Goal: Task Accomplishment & Management: Complete application form

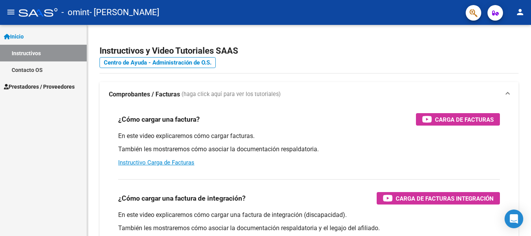
click at [30, 40] on link "Inicio" at bounding box center [43, 36] width 87 height 17
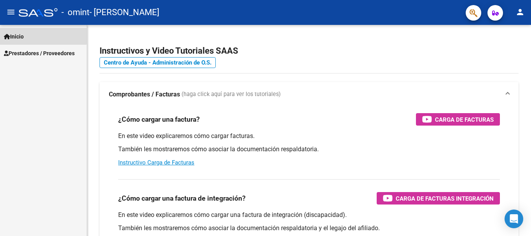
click at [29, 35] on link "Inicio" at bounding box center [43, 36] width 87 height 17
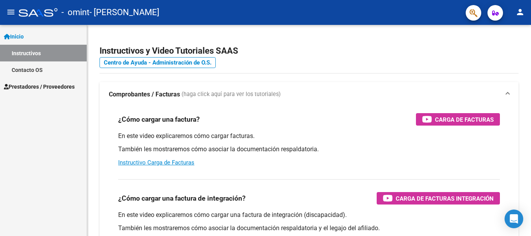
click at [51, 86] on span "Prestadores / Proveedores" at bounding box center [39, 86] width 71 height 9
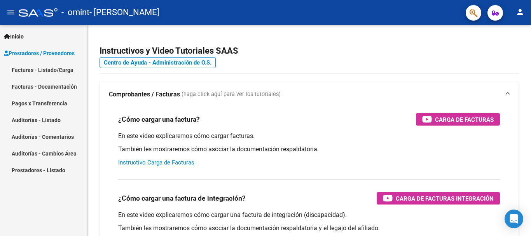
click at [59, 68] on link "Facturas - Listado/Carga" at bounding box center [43, 69] width 87 height 17
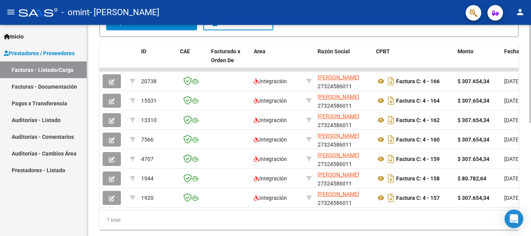
scroll to position [219, 0]
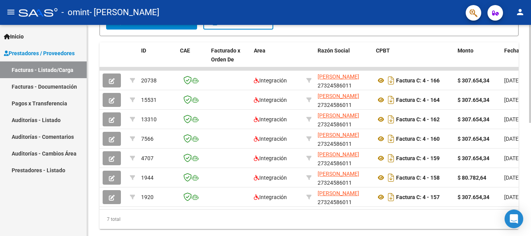
click at [530, 213] on div at bounding box center [530, 178] width 2 height 98
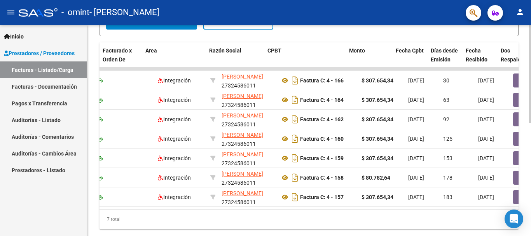
scroll to position [0, 116]
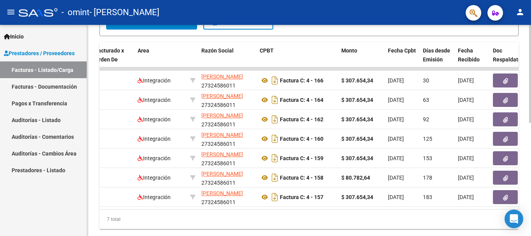
drag, startPoint x: 206, startPoint y: 218, endPoint x: 264, endPoint y: 216, distance: 57.9
click at [264, 216] on div "7 total" at bounding box center [308, 218] width 419 height 19
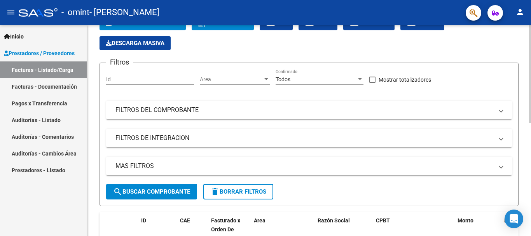
scroll to position [44, 0]
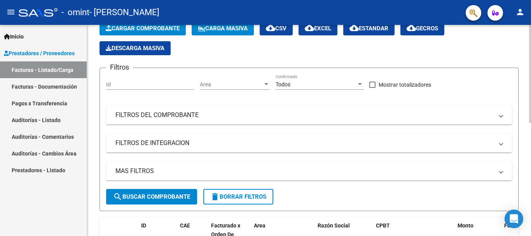
click at [527, 84] on div "Video tutorial PRESTADORES -> Listado de CPBTs Emitidos por Prestadores / Prove…" at bounding box center [310, 205] width 446 height 448
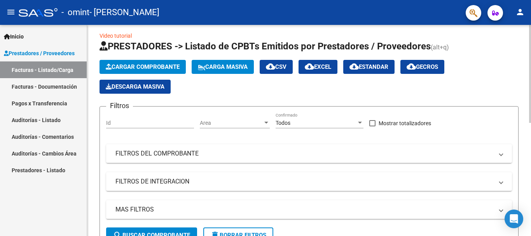
scroll to position [0, 0]
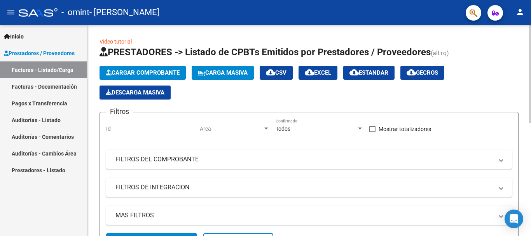
click at [530, 99] on div at bounding box center [530, 74] width 2 height 98
click at [53, 85] on link "Facturas - Documentación" at bounding box center [43, 86] width 87 height 17
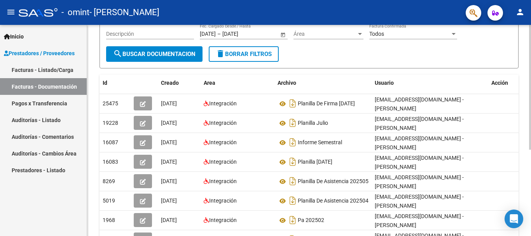
scroll to position [104, 0]
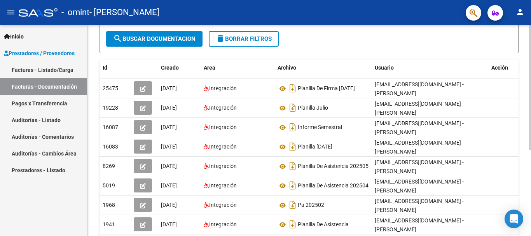
click at [530, 167] on div at bounding box center [530, 147] width 2 height 125
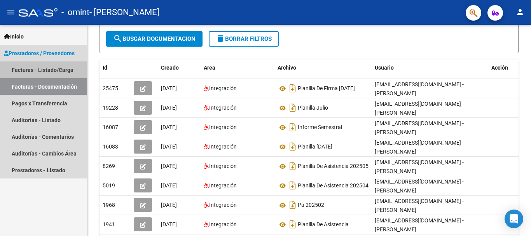
click at [50, 68] on link "Facturas - Listado/Carga" at bounding box center [43, 69] width 87 height 17
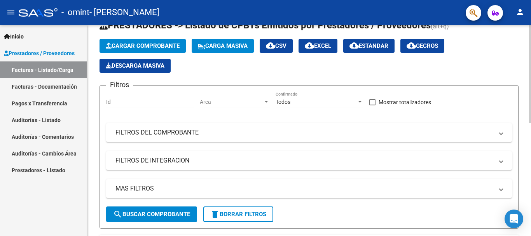
scroll to position [26, 0]
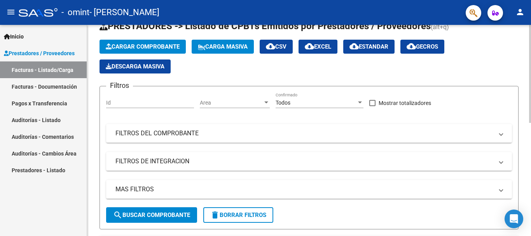
click at [171, 46] on span "Cargar Comprobante" at bounding box center [143, 46] width 74 height 7
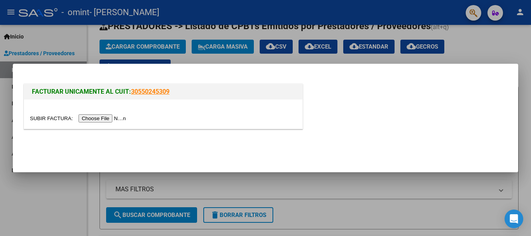
click at [112, 117] on input "file" at bounding box center [79, 118] width 98 height 8
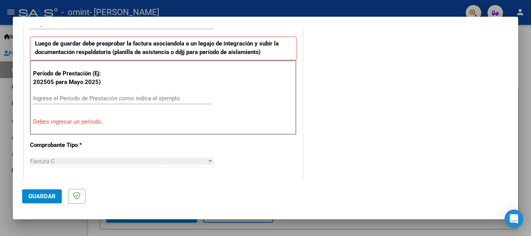
scroll to position [194, 0]
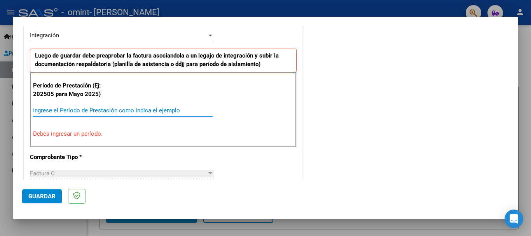
click at [94, 107] on input "Ingrese el Período de Prestación como indica el ejemplo" at bounding box center [123, 110] width 180 height 7
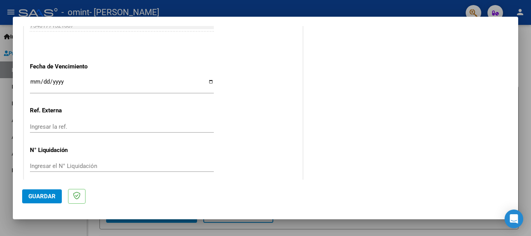
scroll to position [530, 0]
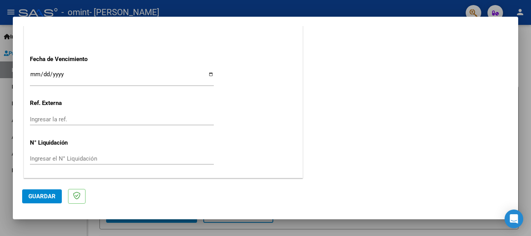
type input "202509"
click at [47, 194] on span "Guardar" at bounding box center [41, 196] width 27 height 7
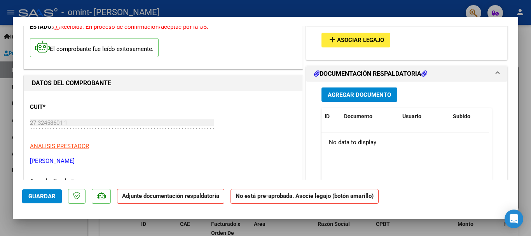
scroll to position [0, 0]
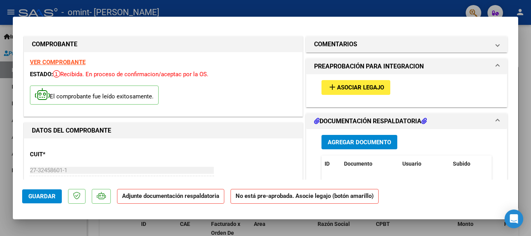
click at [359, 85] on span "Asociar Legajo" at bounding box center [360, 87] width 47 height 7
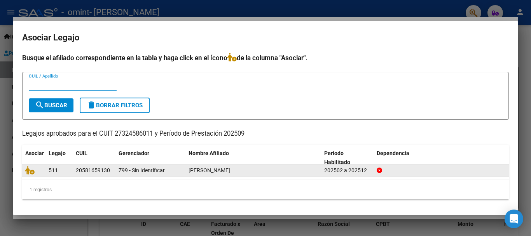
click at [69, 168] on div "511" at bounding box center [59, 170] width 21 height 9
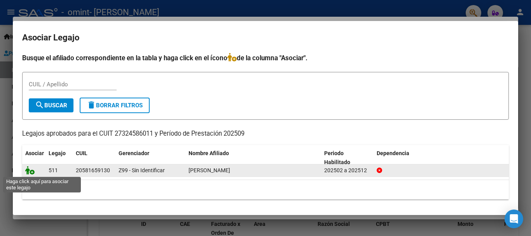
click at [29, 169] on icon at bounding box center [29, 170] width 9 height 9
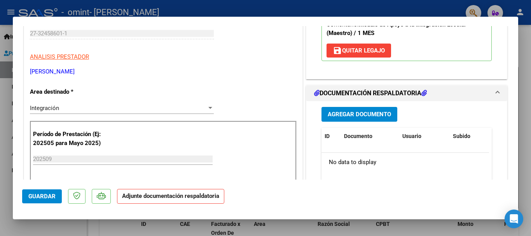
scroll to position [155, 0]
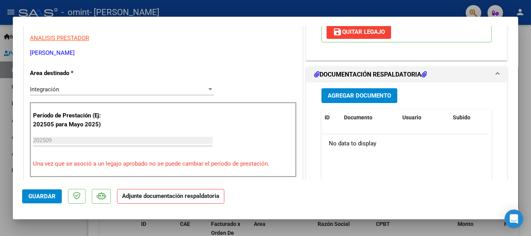
click at [367, 95] on span "Agregar Documento" at bounding box center [359, 95] width 63 height 7
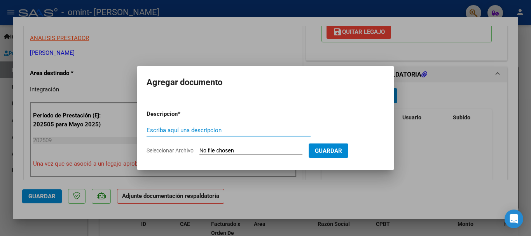
click at [195, 132] on input "Escriba aquí una descripcion" at bounding box center [228, 130] width 164 height 7
type input "planilla 202509"
click at [220, 152] on input "Seleccionar Archivo" at bounding box center [250, 150] width 103 height 7
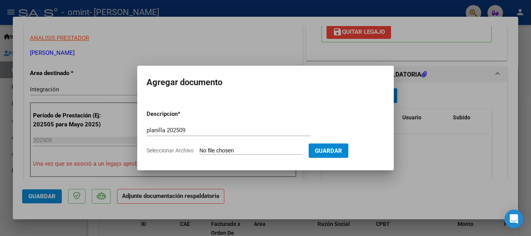
type input "C:\fakepath\planilla [DATE].pdf"
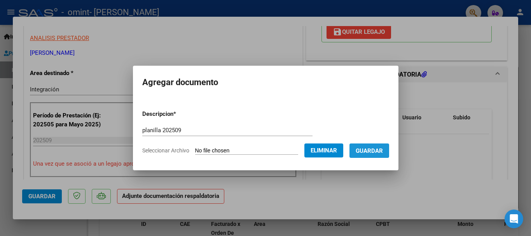
click at [374, 152] on span "Guardar" at bounding box center [369, 150] width 27 height 7
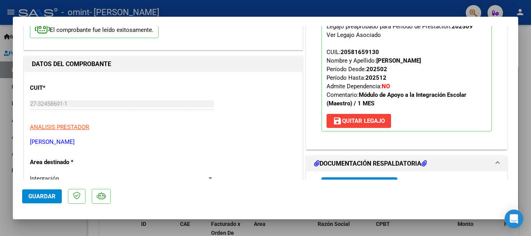
scroll to position [90, 0]
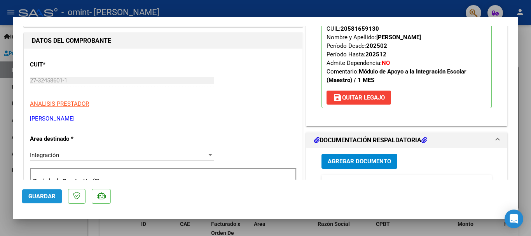
click at [35, 195] on span "Guardar" at bounding box center [41, 196] width 27 height 7
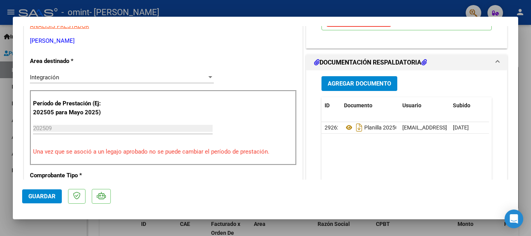
scroll to position [206, 0]
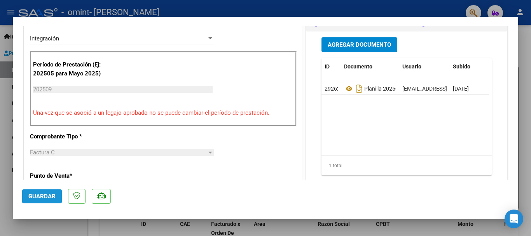
click at [39, 199] on span "Guardar" at bounding box center [41, 196] width 27 height 7
click at [45, 197] on span "Guardar" at bounding box center [41, 196] width 27 height 7
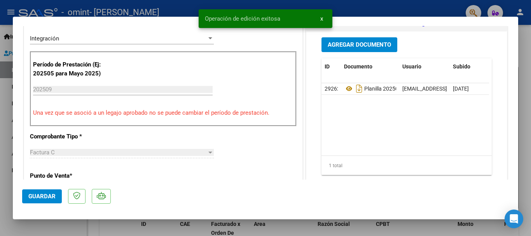
click at [526, 58] on div at bounding box center [265, 118] width 531 height 236
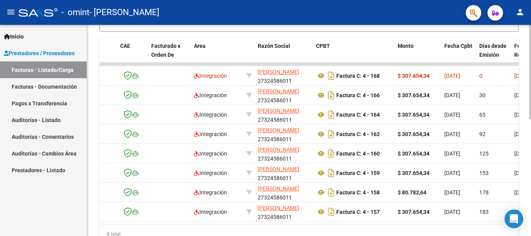
scroll to position [0, 63]
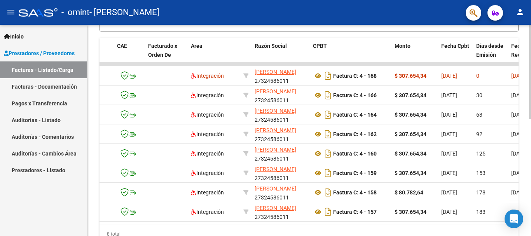
click at [193, 232] on div "8 total" at bounding box center [308, 233] width 419 height 19
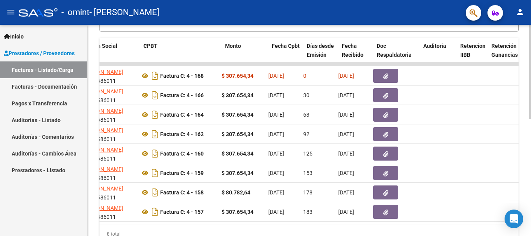
scroll to position [0, 207]
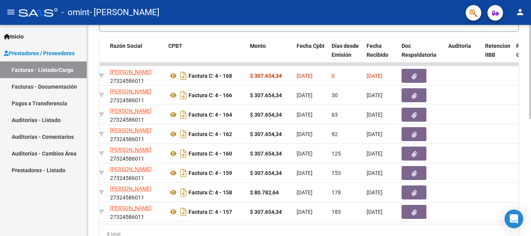
drag, startPoint x: 242, startPoint y: 233, endPoint x: 263, endPoint y: 232, distance: 21.0
click at [263, 232] on div "8 total" at bounding box center [308, 233] width 419 height 19
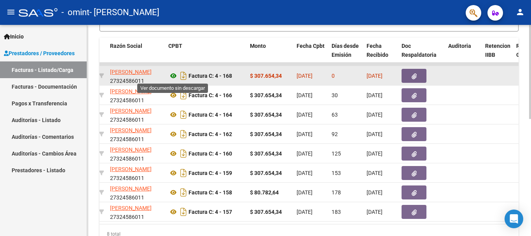
click at [175, 76] on icon at bounding box center [173, 75] width 10 height 9
click at [412, 74] on icon "button" at bounding box center [413, 76] width 5 height 6
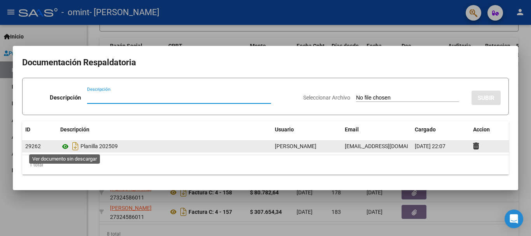
click at [64, 147] on icon at bounding box center [65, 146] width 10 height 9
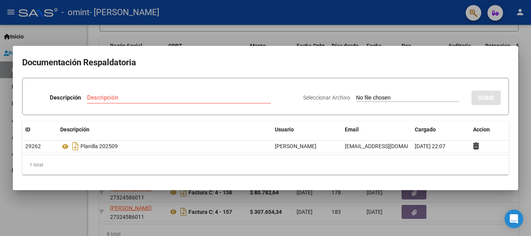
click at [528, 93] on div at bounding box center [265, 118] width 531 height 236
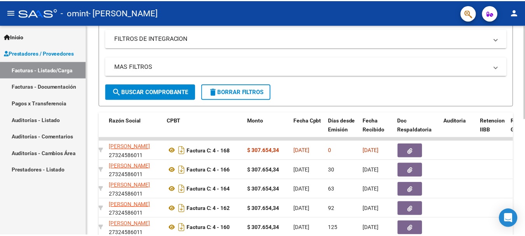
scroll to position [146, 0]
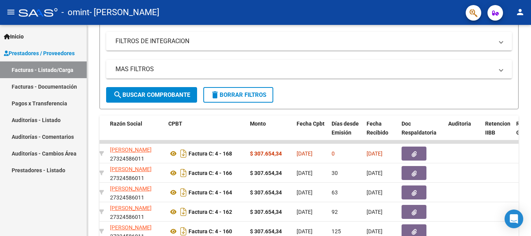
click at [520, 11] on mat-icon "person" at bounding box center [519, 11] width 9 height 9
click at [508, 48] on button "exit_to_app Salir" at bounding box center [503, 51] width 47 height 19
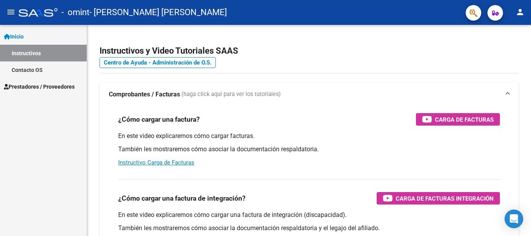
click at [31, 52] on link "Instructivos" at bounding box center [43, 53] width 87 height 17
click at [31, 71] on link "Contacto OS" at bounding box center [43, 69] width 87 height 17
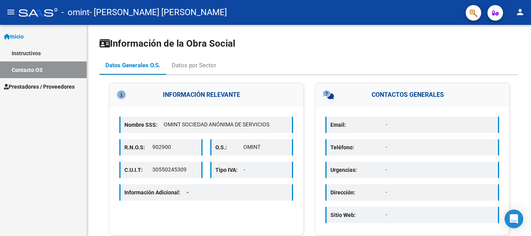
click at [36, 82] on span "Prestadores / Proveedores" at bounding box center [39, 86] width 71 height 9
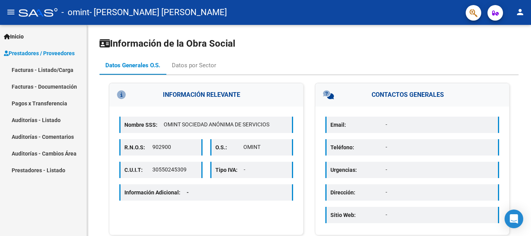
click at [38, 68] on link "Facturas - Listado/Carga" at bounding box center [43, 69] width 87 height 17
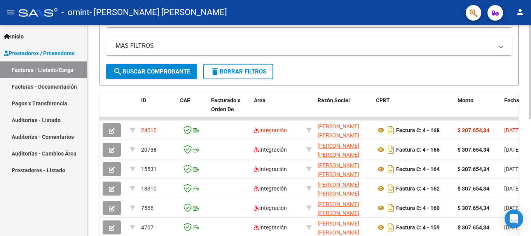
scroll to position [198, 0]
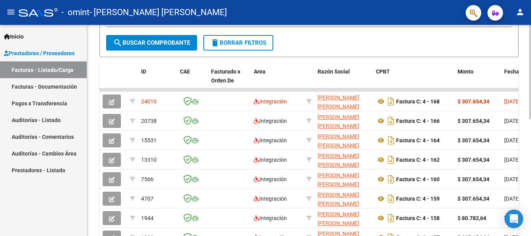
click at [525, 180] on div at bounding box center [530, 162] width 2 height 94
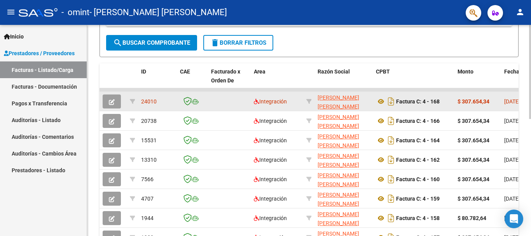
click at [114, 101] on icon "button" at bounding box center [112, 102] width 6 height 6
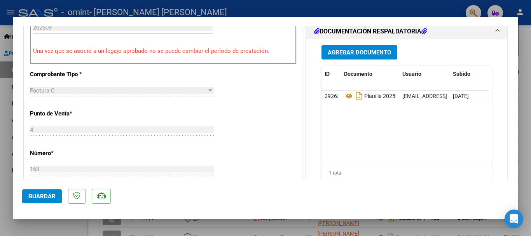
scroll to position [236, 0]
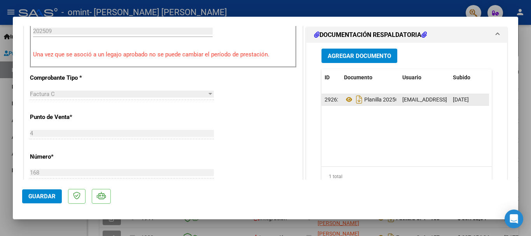
click at [469, 101] on span "[DATE]" at bounding box center [461, 99] width 16 height 6
click at [326, 98] on span "29262" at bounding box center [332, 99] width 16 height 6
click at [385, 100] on span "Planilla 202509" at bounding box center [373, 99] width 58 height 6
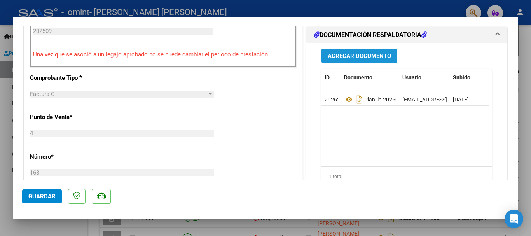
click at [357, 54] on span "Agregar Documento" at bounding box center [359, 55] width 63 height 7
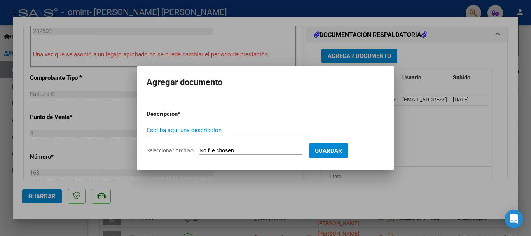
click at [236, 132] on input "Escriba aquí una descripcion" at bounding box center [228, 130] width 164 height 7
click at [148, 127] on input "202509" at bounding box center [228, 130] width 164 height 7
type input "planilla202509"
click at [264, 150] on input "Seleccionar Archivo" at bounding box center [250, 150] width 103 height 7
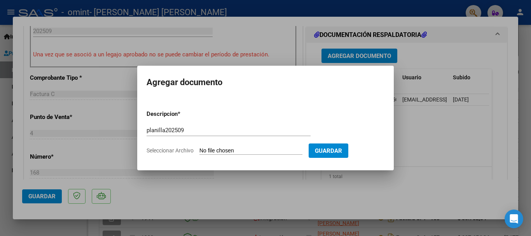
click at [440, 109] on div at bounding box center [265, 118] width 531 height 236
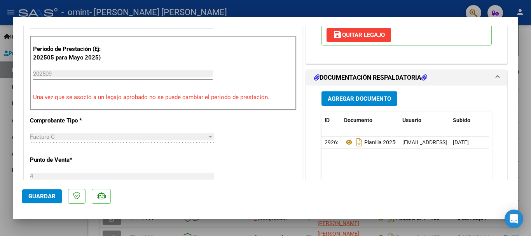
scroll to position [192, 0]
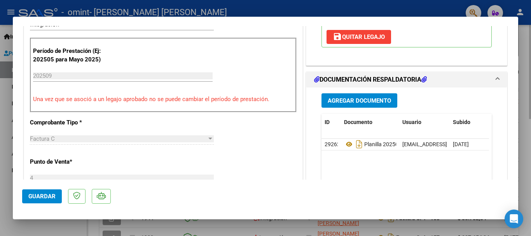
click at [525, 54] on div at bounding box center [265, 118] width 531 height 236
type input "$ 0,00"
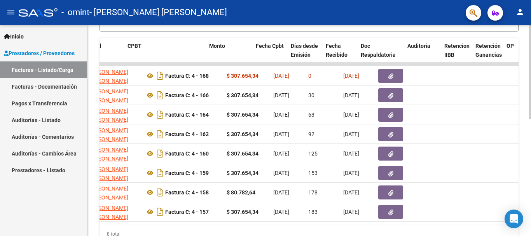
scroll to position [0, 317]
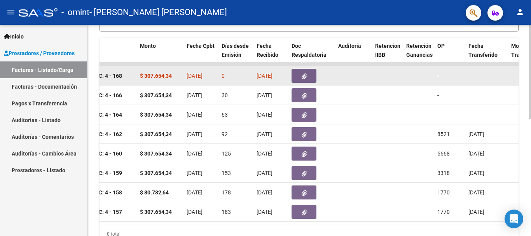
click at [303, 75] on icon "button" at bounding box center [304, 76] width 5 height 6
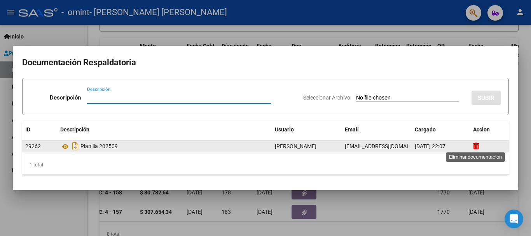
click at [476, 145] on icon at bounding box center [476, 145] width 6 height 7
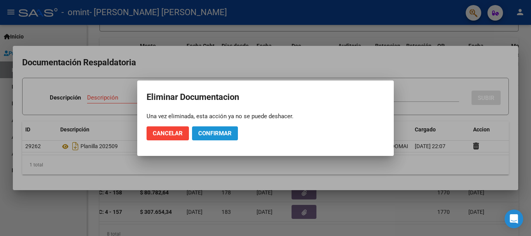
click at [215, 133] on span "Confirmar" at bounding box center [214, 133] width 33 height 7
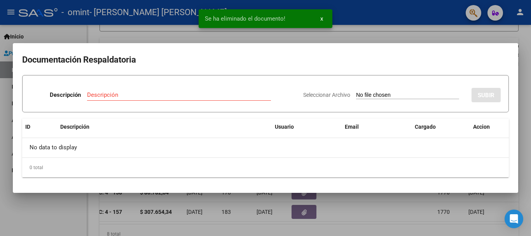
click at [525, 87] on div at bounding box center [265, 118] width 531 height 236
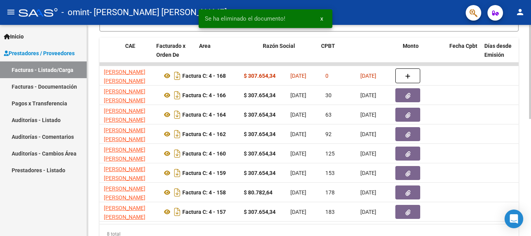
scroll to position [0, 0]
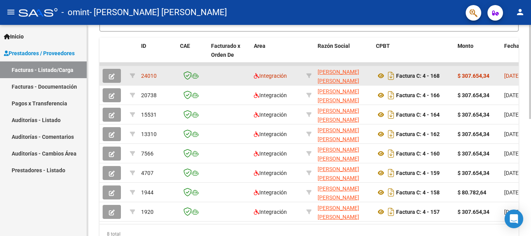
click at [110, 74] on icon "button" at bounding box center [112, 76] width 6 height 6
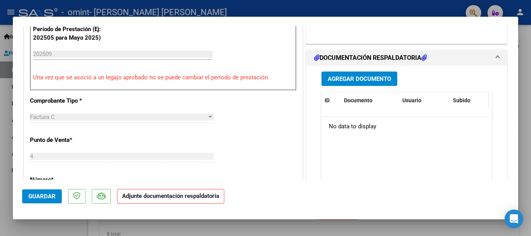
scroll to position [194, 0]
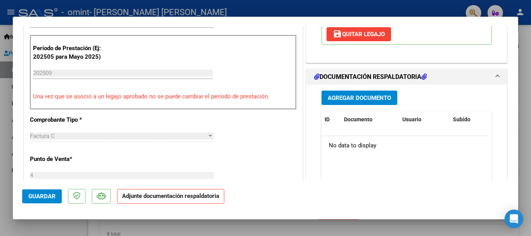
click at [342, 98] on span "Agregar Documento" at bounding box center [359, 97] width 63 height 7
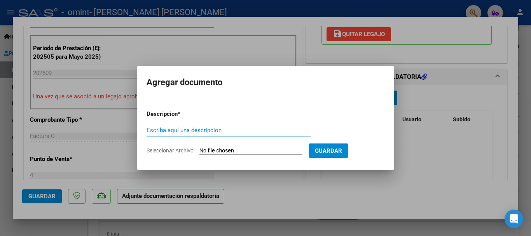
click at [213, 129] on input "Escriba aquí una descripcion" at bounding box center [228, 130] width 164 height 7
type input "planilla202509"
click at [263, 148] on input "Seleccionar Archivo" at bounding box center [250, 150] width 103 height 7
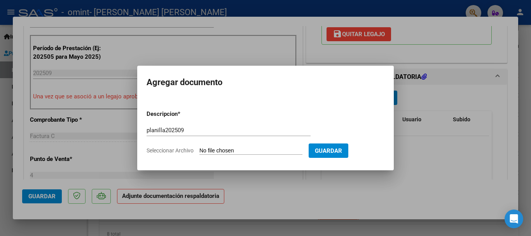
type input "C:\fakepath\planilla septi 2025 046.pdf"
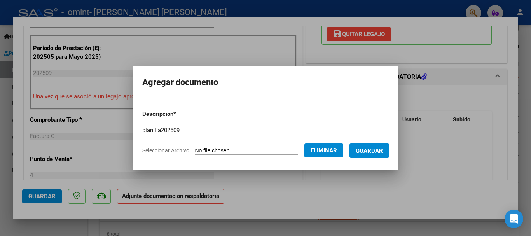
click at [369, 149] on span "Guardar" at bounding box center [369, 150] width 27 height 7
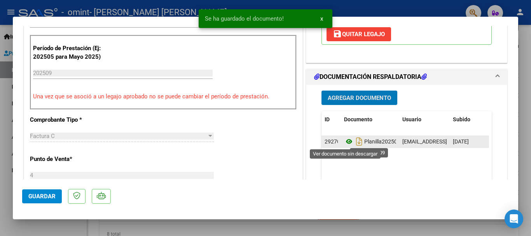
click at [344, 139] on icon at bounding box center [349, 141] width 10 height 9
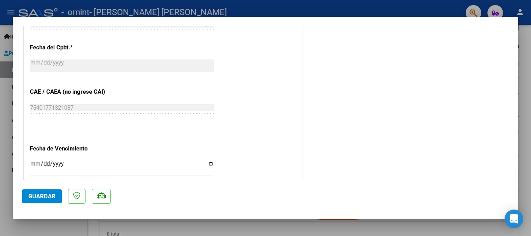
scroll to position [427, 0]
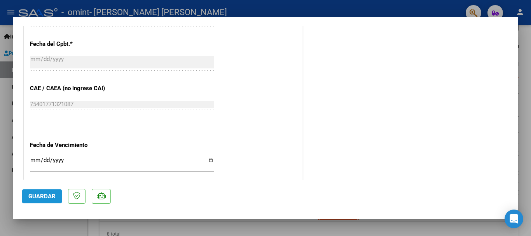
click at [31, 195] on span "Guardar" at bounding box center [41, 196] width 27 height 7
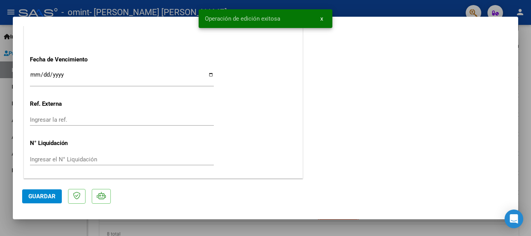
scroll to position [513, 0]
click at [525, 72] on div at bounding box center [265, 118] width 531 height 236
type input "$ 0,00"
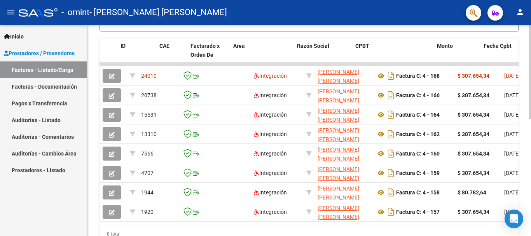
scroll to position [0, 44]
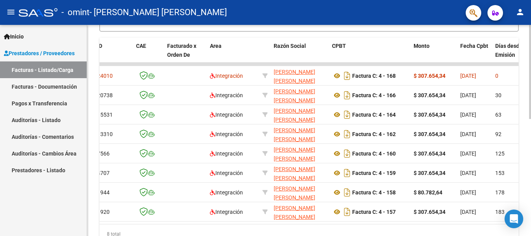
click at [232, 224] on datatable-body "24010 Integración PEREYRA MARIEL ALEJANDRA 27324586011 Factura C: 4 - 168 $ 307…" at bounding box center [308, 143] width 419 height 161
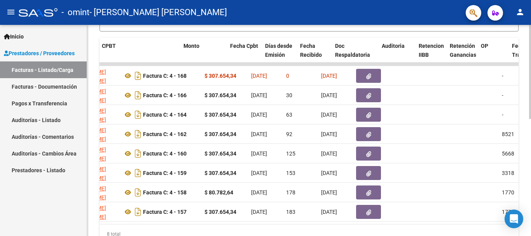
scroll to position [0, 619]
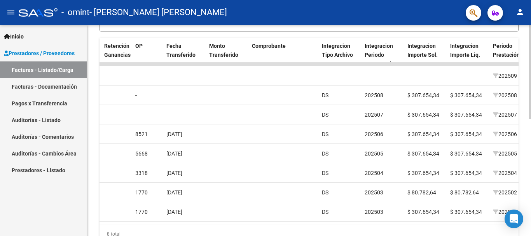
click at [307, 231] on div "8 total" at bounding box center [308, 233] width 419 height 19
click at [295, 232] on div "8 total" at bounding box center [308, 233] width 419 height 19
click at [289, 233] on div "8 total" at bounding box center [308, 233] width 419 height 19
drag, startPoint x: 280, startPoint y: 233, endPoint x: 260, endPoint y: 231, distance: 20.3
click at [260, 231] on div "8 total" at bounding box center [308, 233] width 419 height 19
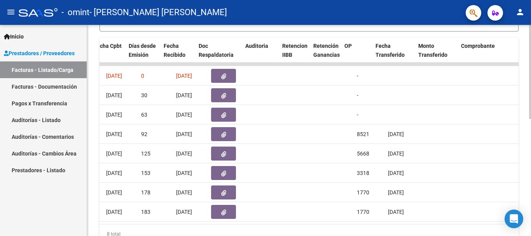
scroll to position [0, 387]
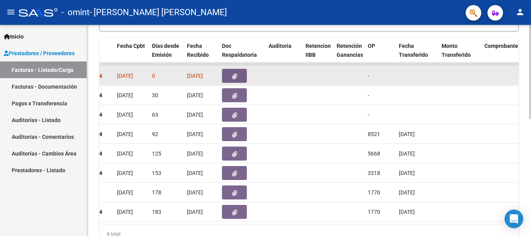
click at [231, 77] on button "button" at bounding box center [234, 76] width 25 height 14
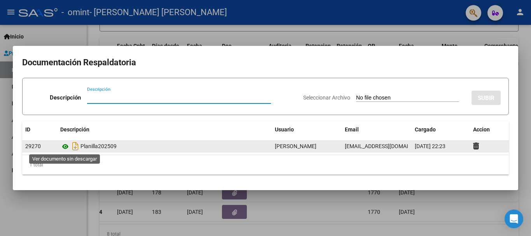
click at [66, 146] on icon at bounding box center [65, 146] width 10 height 9
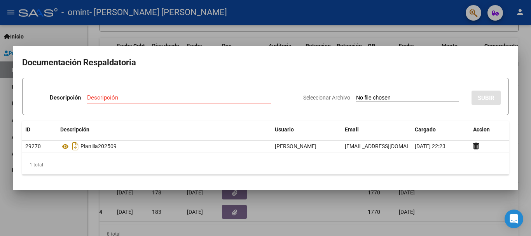
click at [474, 214] on div at bounding box center [265, 118] width 531 height 236
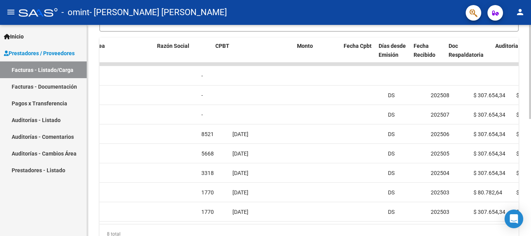
scroll to position [0, 0]
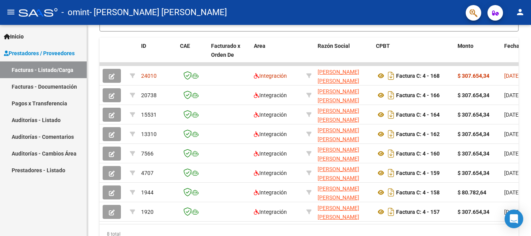
click at [521, 15] on mat-icon "person" at bounding box center [519, 11] width 9 height 9
drag, startPoint x: 194, startPoint y: 227, endPoint x: 227, endPoint y: 224, distance: 32.8
click at [227, 224] on div at bounding box center [265, 118] width 531 height 236
click at [190, 224] on datatable-body "24010 Integración PEREYRA MARIEL ALEJANDRA 27324586011 Factura C: 4 - 168 $ 307…" at bounding box center [308, 143] width 419 height 161
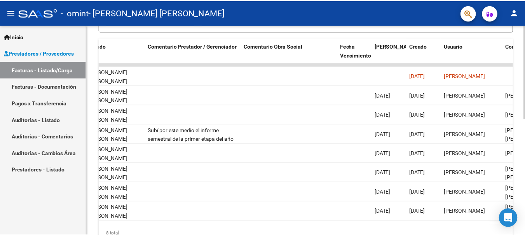
scroll to position [0, 1219]
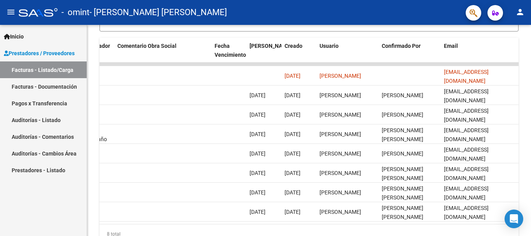
click at [519, 9] on mat-icon "person" at bounding box center [519, 11] width 9 height 9
click at [514, 56] on button "exit_to_app Salir" at bounding box center [503, 51] width 47 height 19
